Goal: Task Accomplishment & Management: Manage account settings

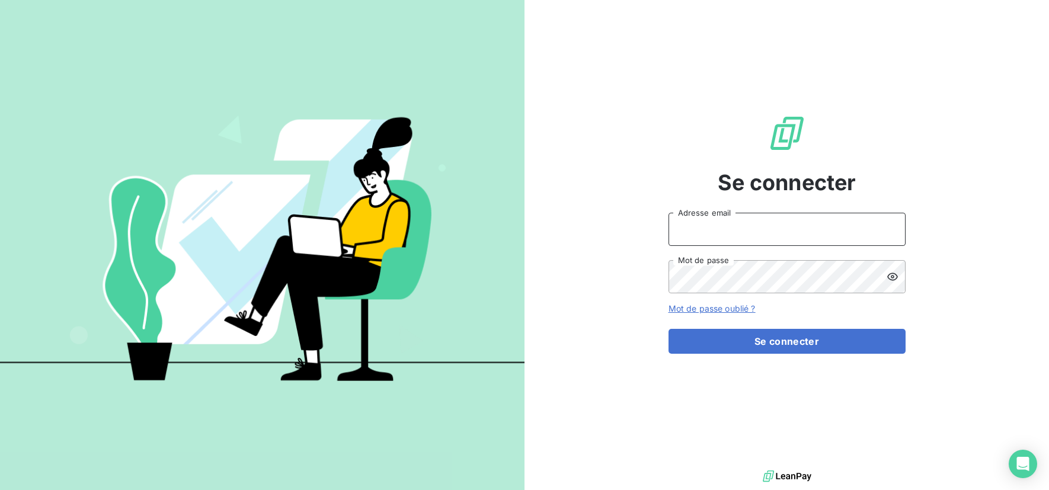
type input "[EMAIL_ADDRESS][DOMAIN_NAME]"
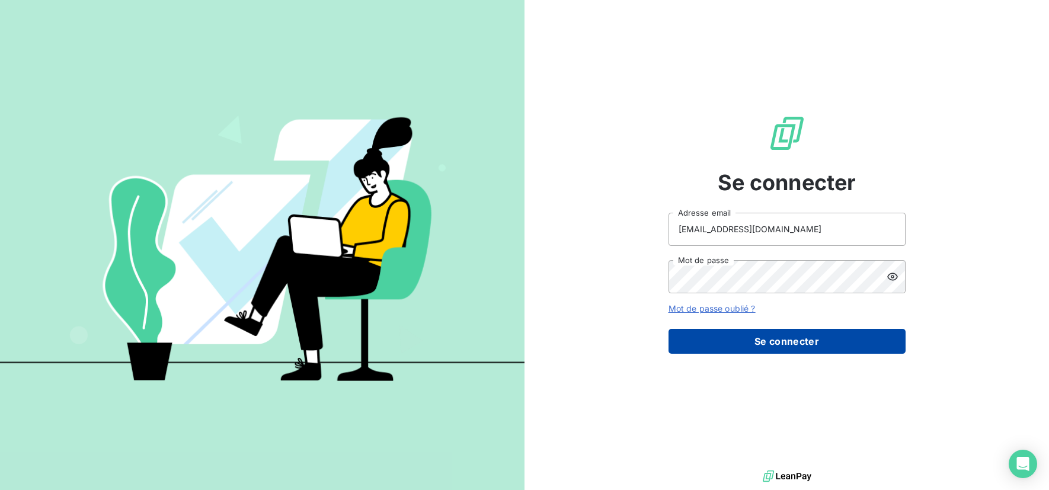
click at [813, 342] on button "Se connecter" at bounding box center [787, 341] width 237 height 25
